Goal: Task Accomplishment & Management: Complete application form

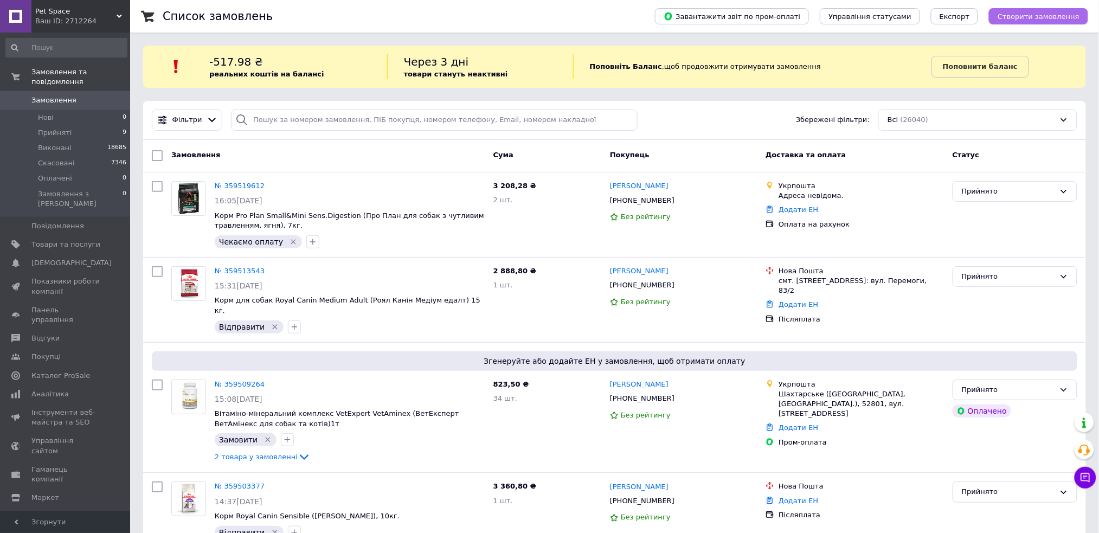
click at [1030, 13] on span "Створити замовлення" at bounding box center [1039, 16] width 82 height 8
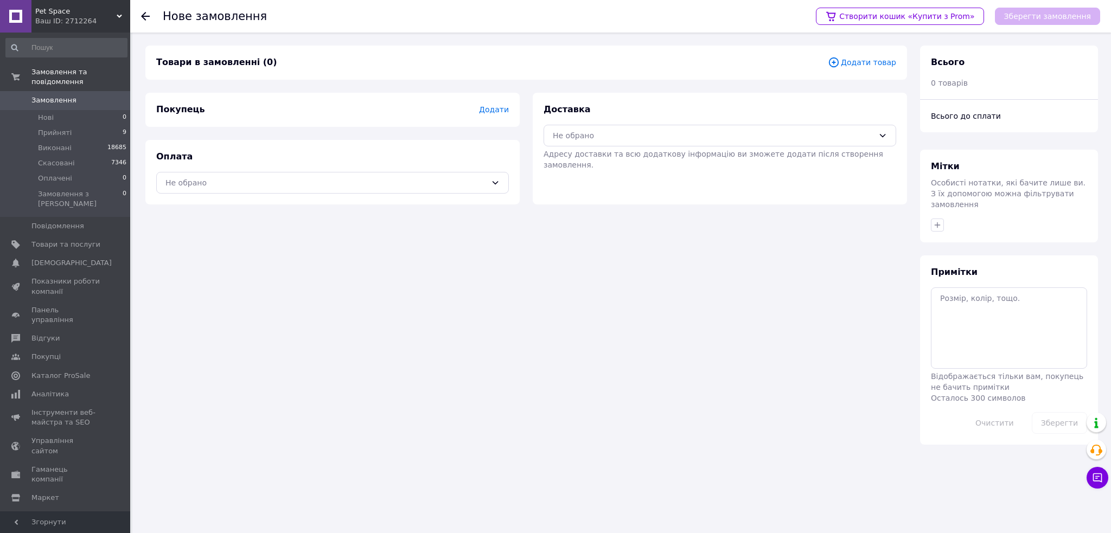
click at [868, 60] on span "Додати товар" at bounding box center [862, 62] width 68 height 12
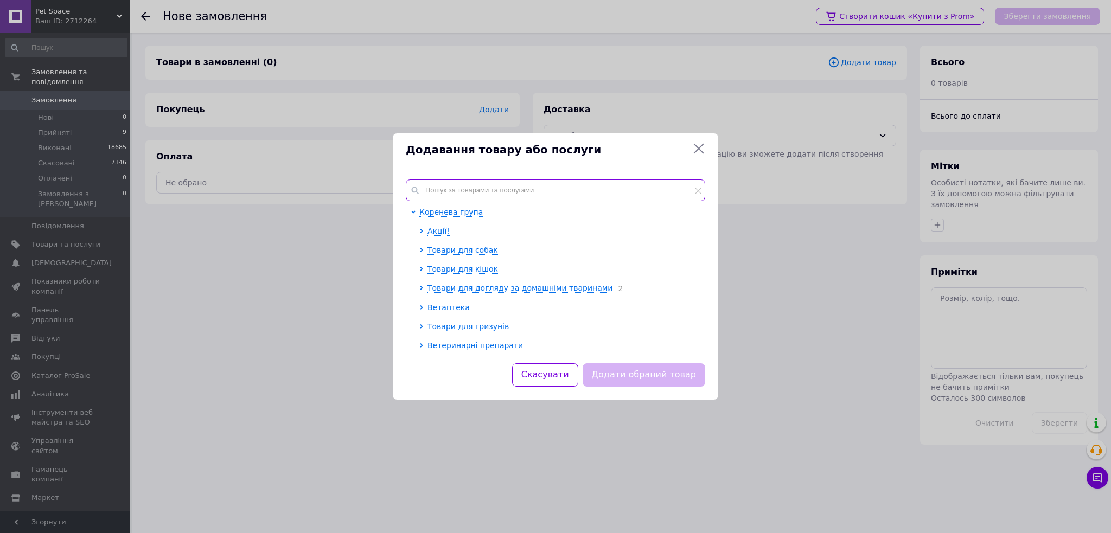
click at [467, 189] on input "text" at bounding box center [555, 190] width 299 height 22
click at [819, 290] on div "Додавання товару або послуги Коренева група Акції! Товари для собак Товари для …" at bounding box center [555, 266] width 1111 height 533
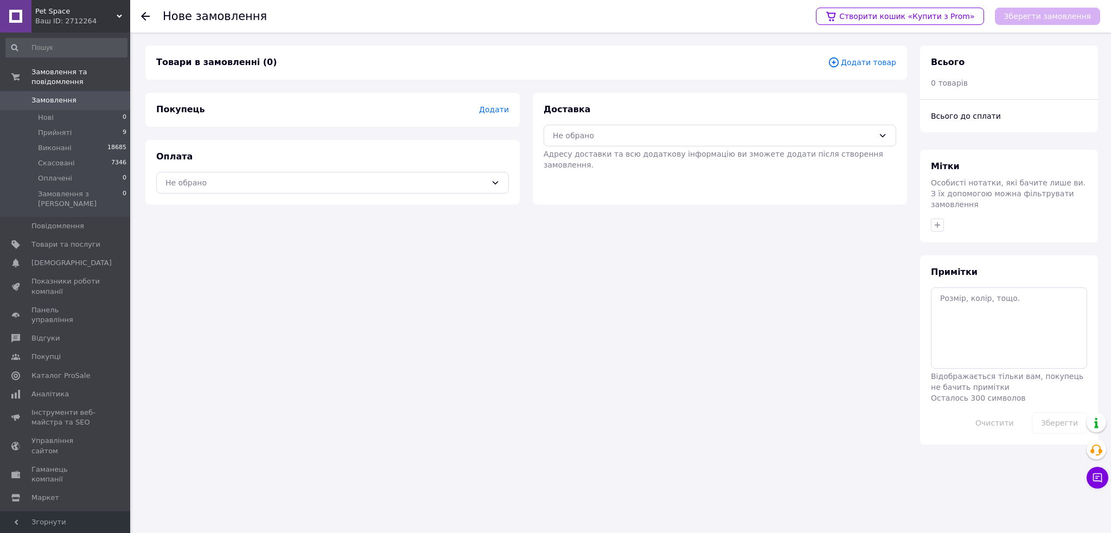
click at [862, 64] on span "Додати товар" at bounding box center [862, 62] width 68 height 12
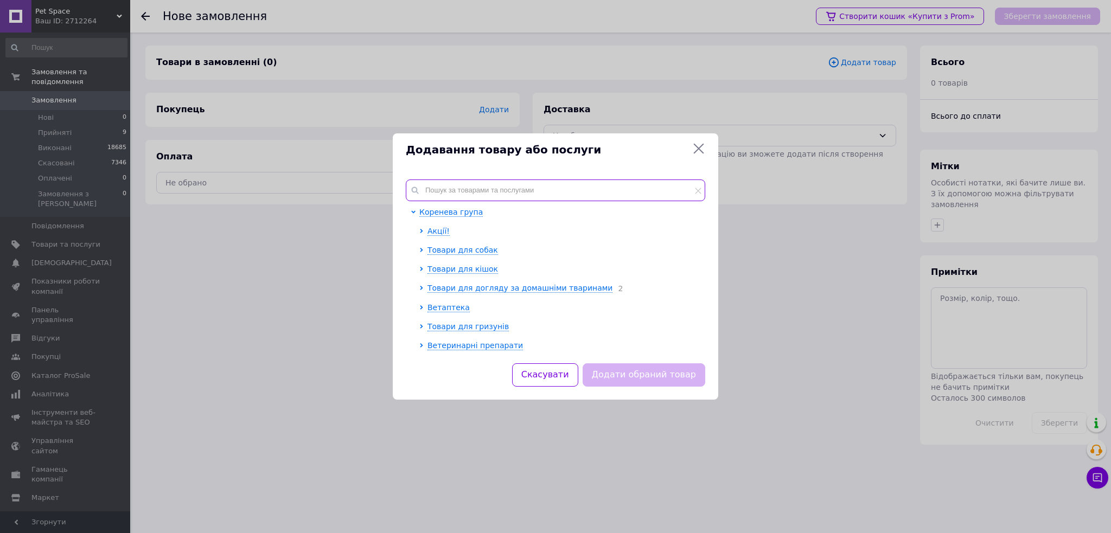
click at [612, 193] on input "text" at bounding box center [555, 190] width 299 height 22
paste input "Корм Pro Plan Small&Mini Sens.Digestion (Про План для собак з чутливим травленн…"
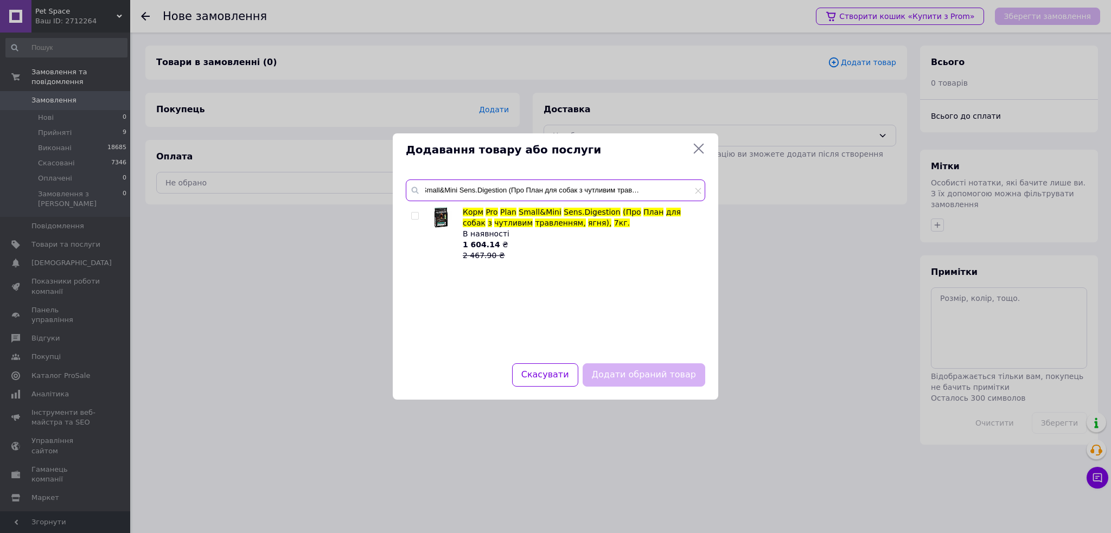
type input "Корм Pro Plan Small&Mini Sens.Digestion (Про План для собак з чутливим травленн…"
click at [413, 215] on input "checkbox" at bounding box center [414, 216] width 7 height 7
checkbox input "true"
click at [671, 371] on button "Додати обраний товар" at bounding box center [643, 374] width 123 height 23
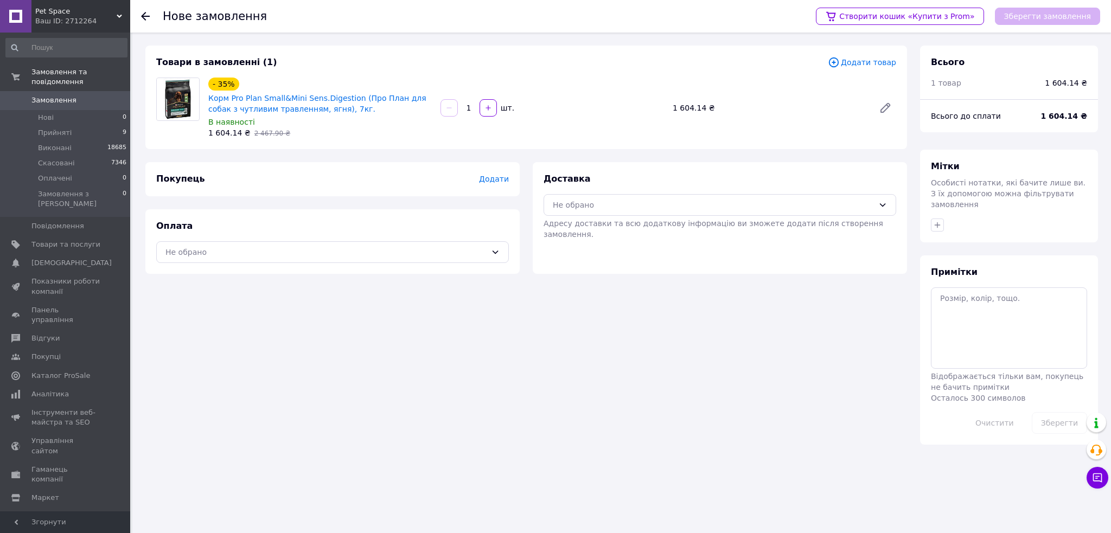
click at [467, 114] on div "1   шт." at bounding box center [552, 107] width 226 height 17
click at [467, 110] on input "1" at bounding box center [468, 108] width 17 height 8
type input "4"
click at [410, 139] on div "- 35% Корм Pro Plan Small&Mini Sens.Digestion (Про План для собак з чутливим тр…" at bounding box center [320, 107] width 232 height 65
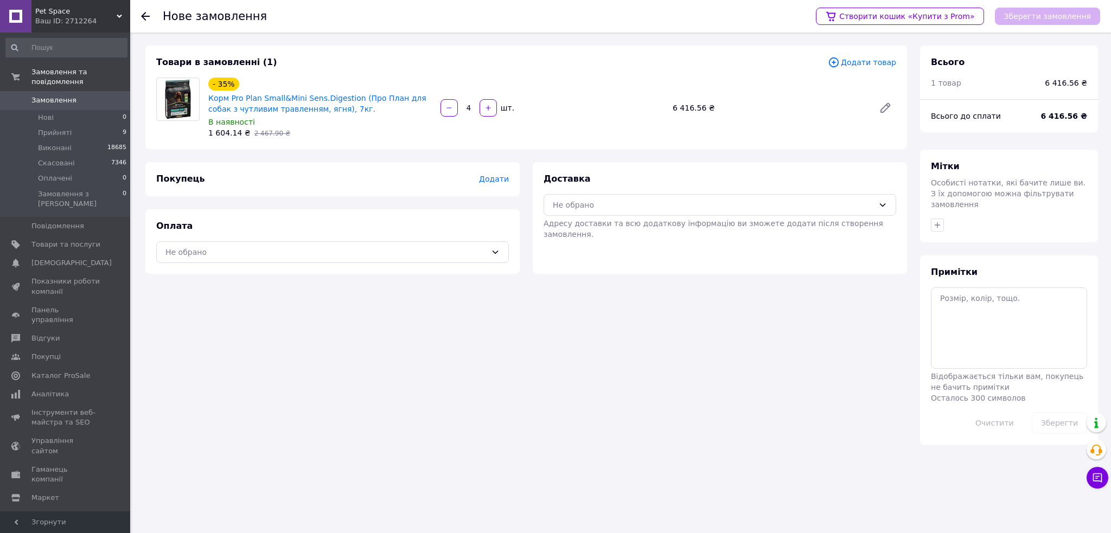
click at [490, 179] on span "Додати" at bounding box center [494, 179] width 30 height 9
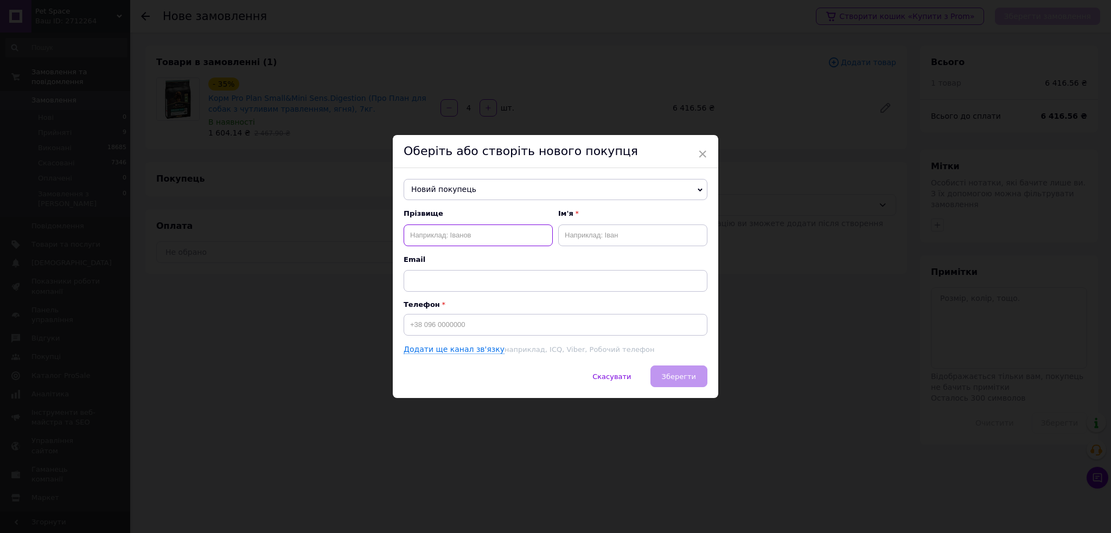
click at [440, 229] on input "text" at bounding box center [477, 236] width 149 height 22
type input "[PERSON_NAME]"
click at [587, 236] on input "text" at bounding box center [632, 236] width 149 height 22
type input "[PERSON_NAME]"
click at [457, 317] on input at bounding box center [555, 325] width 304 height 22
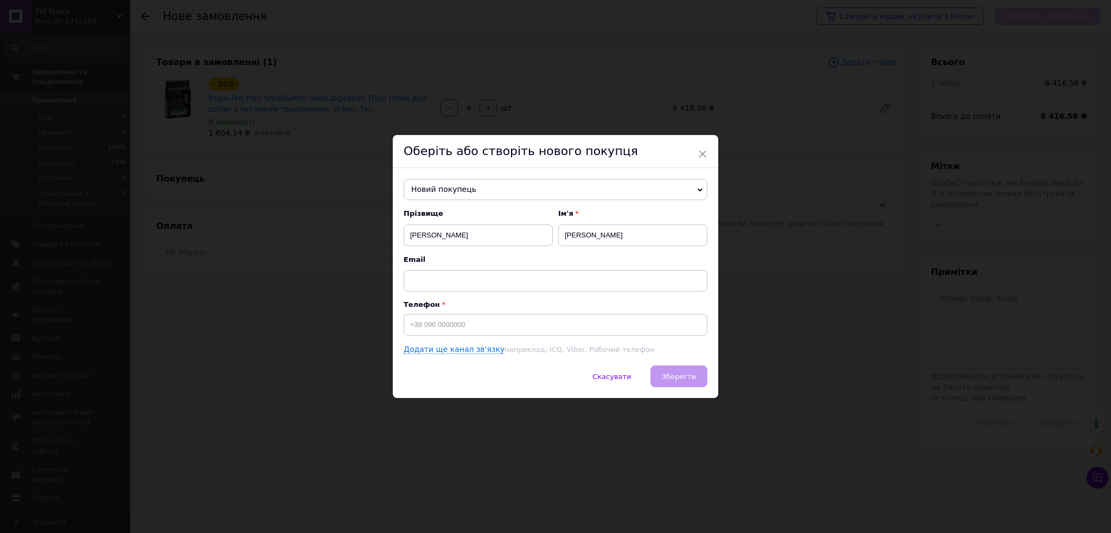
click at [621, 84] on div "× Оберіть або створіть нового покупця Новий покупець [PERSON_NAME] [PHONE_NUMBE…" at bounding box center [555, 266] width 1111 height 533
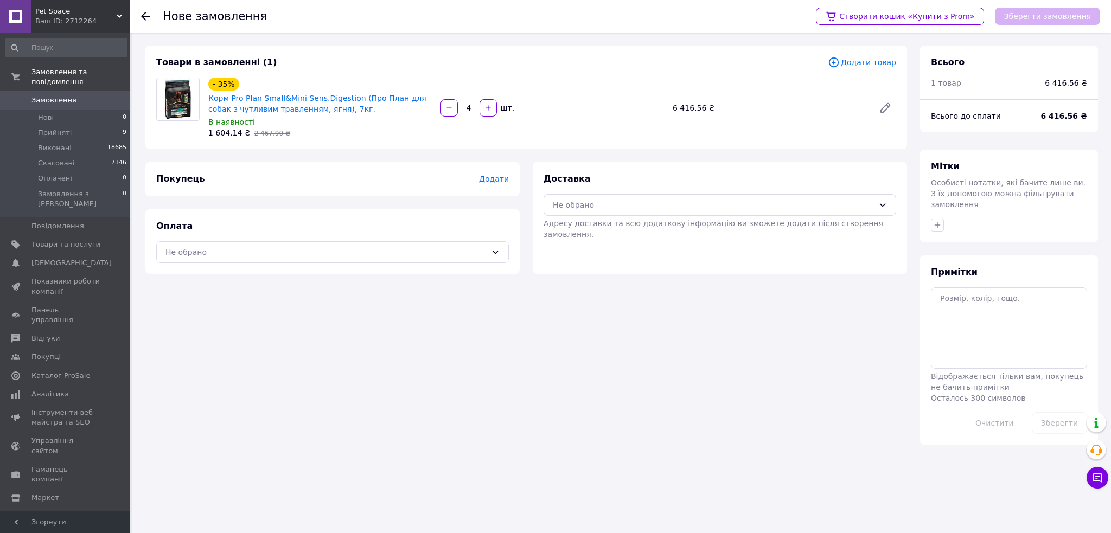
click at [604, 131] on div "- 35% Корм Pro Plan Small&Mini Sens.Digestion (Про План для собак з чутливим тр…" at bounding box center [552, 107] width 696 height 65
click at [993, 274] on div "Примітки Відображається тільки вам, покупець не бачить примітки Осталось 300 си…" at bounding box center [1009, 349] width 178 height 189
click at [962, 287] on textarea at bounding box center [1009, 327] width 156 height 81
paste textarea "НП Черкаси №8"
type textarea "НП Черкаси №8"
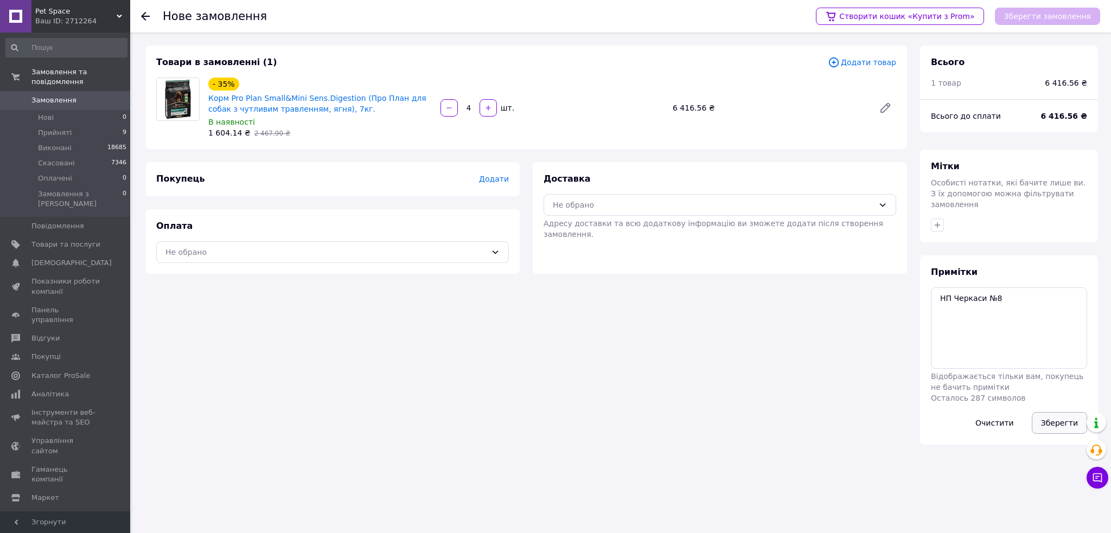
click at [1055, 413] on button "Зберегти" at bounding box center [1058, 423] width 55 height 22
click at [497, 180] on span "Додати" at bounding box center [494, 179] width 30 height 9
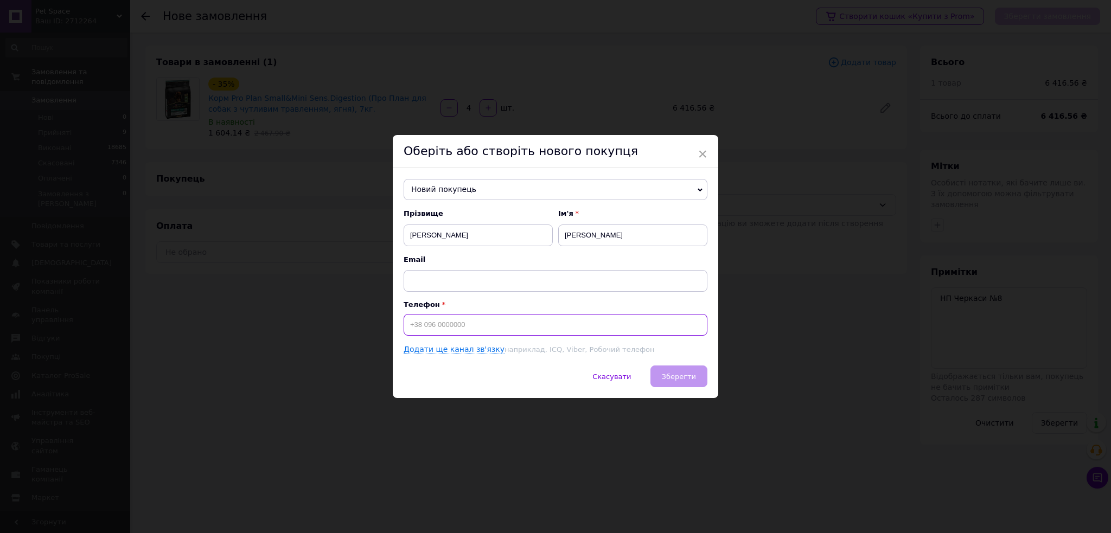
click at [437, 328] on input at bounding box center [555, 325] width 304 height 22
click at [681, 374] on span "Зберегти" at bounding box center [679, 377] width 34 height 8
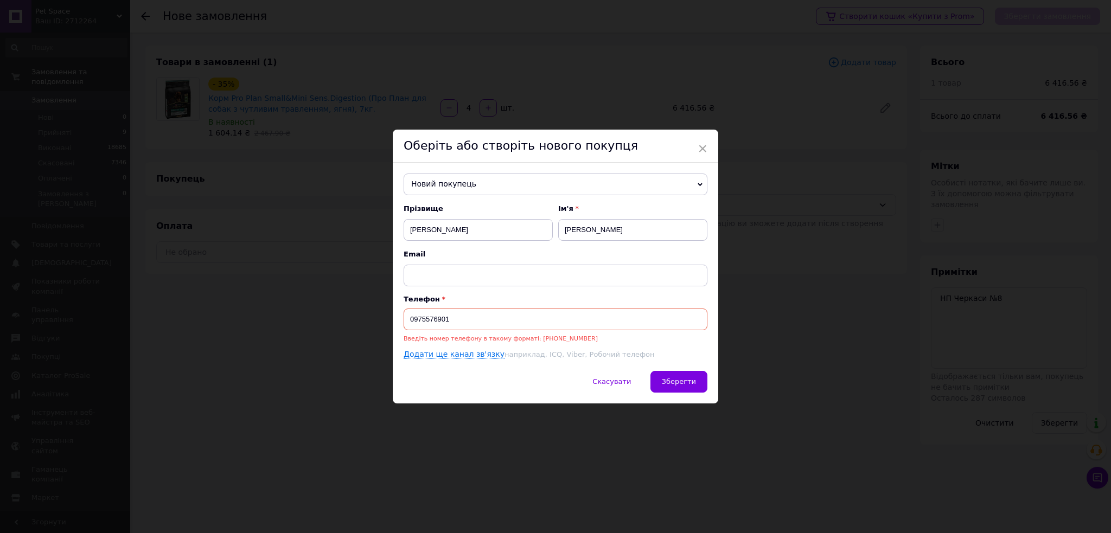
click at [408, 321] on input "0975576901" at bounding box center [555, 320] width 304 height 22
type input "[PHONE_NUMBER]"
click at [671, 377] on button "Зберегти" at bounding box center [678, 382] width 57 height 22
click at [676, 385] on span "Зберегти" at bounding box center [679, 381] width 34 height 8
click at [450, 317] on input "[PHONE_NUMBER]" at bounding box center [555, 320] width 304 height 22
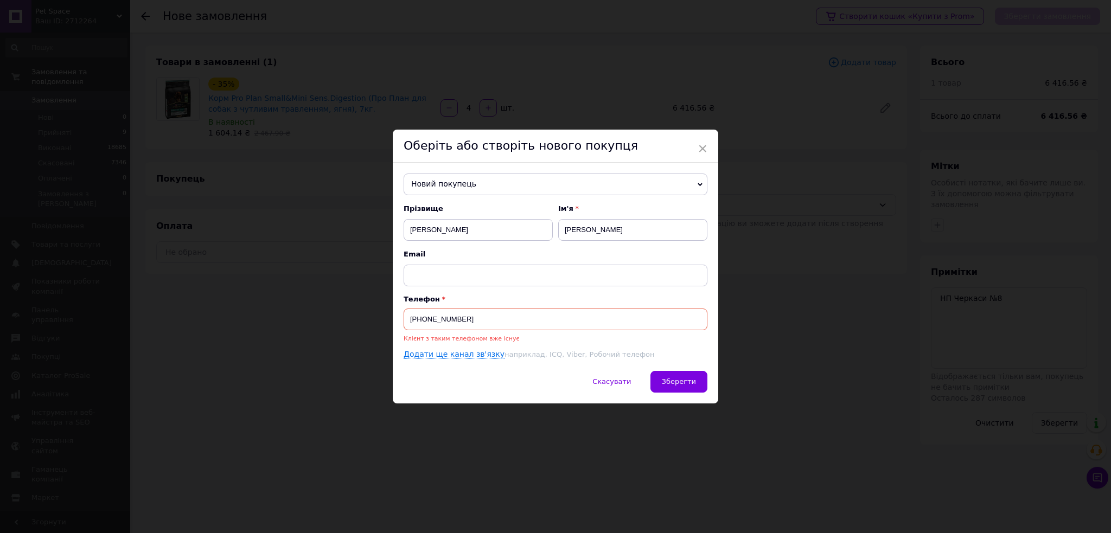
click at [450, 317] on input "[PHONE_NUMBER]" at bounding box center [555, 320] width 304 height 22
click at [445, 181] on span "Новий покупець" at bounding box center [555, 185] width 304 height 22
paste input "380975576901"
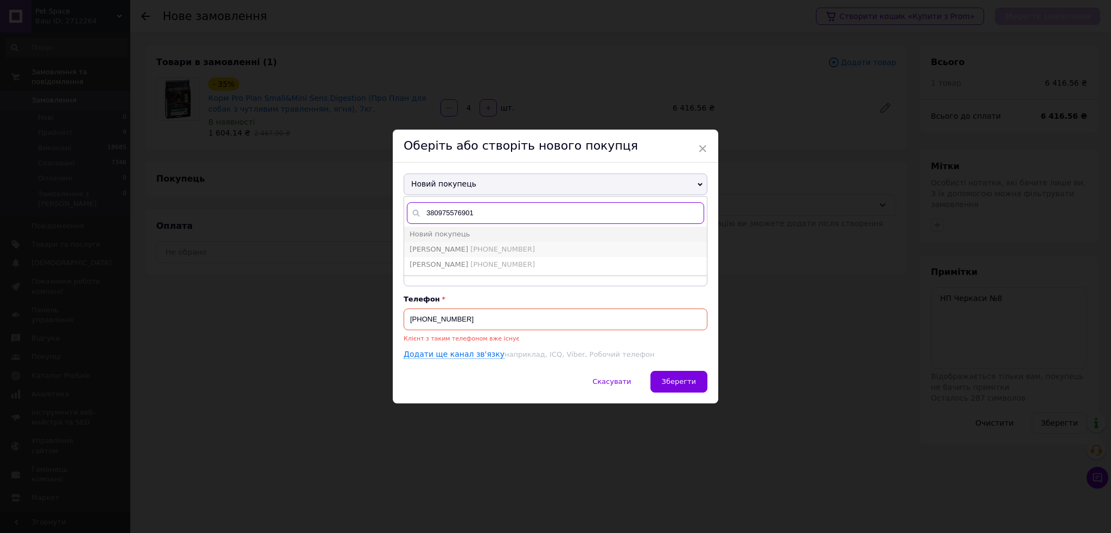
type input "380975576901"
click at [458, 252] on span "[PERSON_NAME]" at bounding box center [438, 249] width 59 height 8
type input "[PERSON_NAME]"
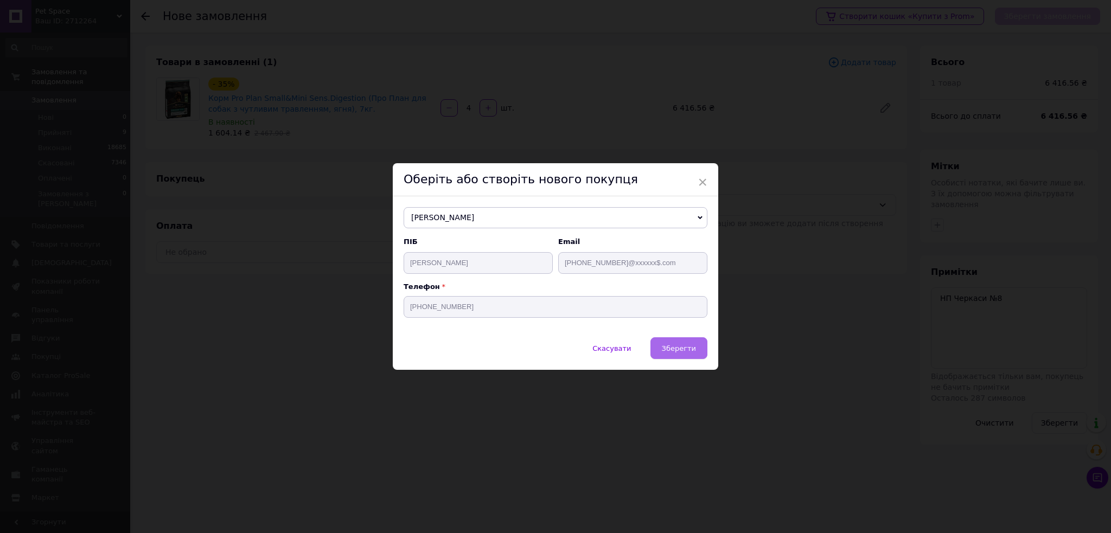
click at [674, 346] on span "Зберегти" at bounding box center [679, 348] width 34 height 8
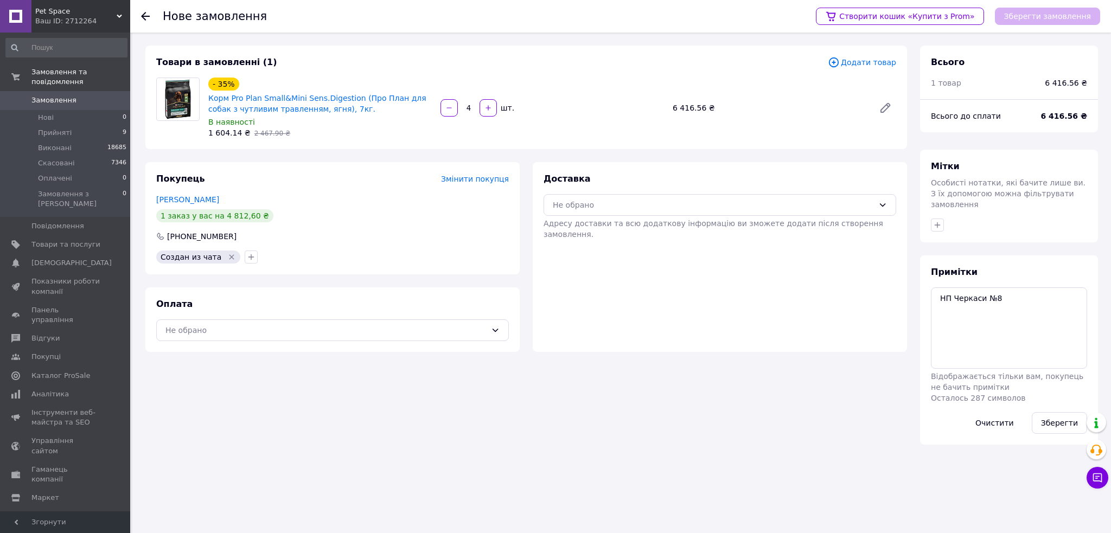
click at [588, 289] on div "Доставка Не обрано Адресу доставки та всю додаткову інформацію ви зможете додат…" at bounding box center [720, 257] width 374 height 190
click at [242, 236] on icon "button" at bounding box center [245, 236] width 6 height 6
drag, startPoint x: 180, startPoint y: 236, endPoint x: 274, endPoint y: 239, distance: 93.8
click at [264, 246] on div "Покупець Змінити покупця [PERSON_NAME] 1 заказ у вас на 4 812,60 ₴ [PHONE_NUMBE…" at bounding box center [332, 218] width 374 height 112
drag, startPoint x: 102, startPoint y: 87, endPoint x: 111, endPoint y: 91, distance: 9.0
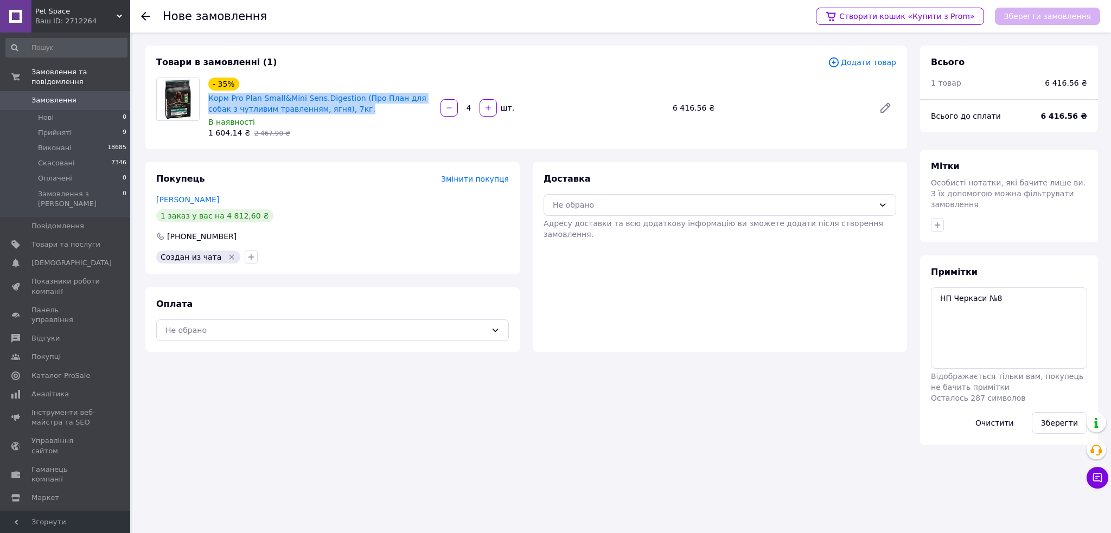
drag, startPoint x: 236, startPoint y: 108, endPoint x: 207, endPoint y: 97, distance: 30.7
click at [207, 97] on div "Корм Pro Plan Small&Mini Sens.Digestion (Про План для собак з чутливим травленн…" at bounding box center [320, 104] width 226 height 24
